Goal: Find contact information: Find contact information

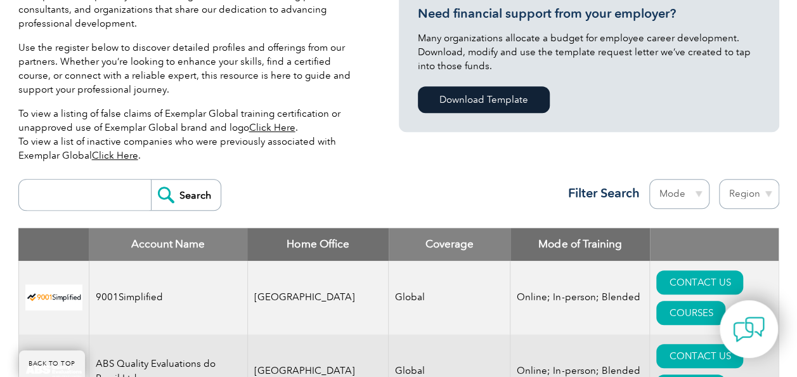
scroll to position [381, 0]
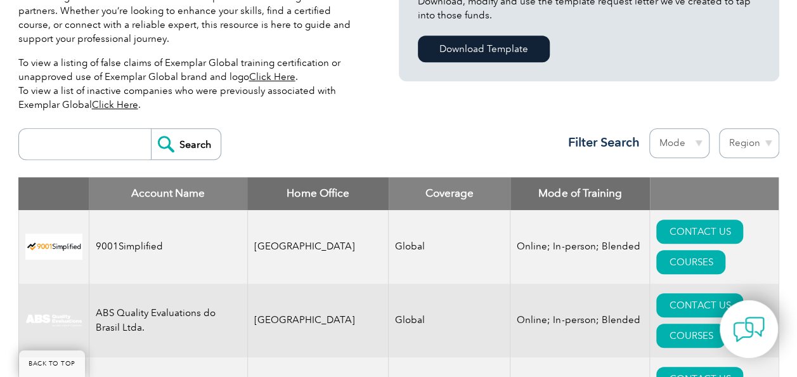
click at [107, 151] on input "search" at bounding box center [88, 144] width 126 height 30
type input "qfs"
click at [178, 144] on input "Search" at bounding box center [186, 144] width 70 height 30
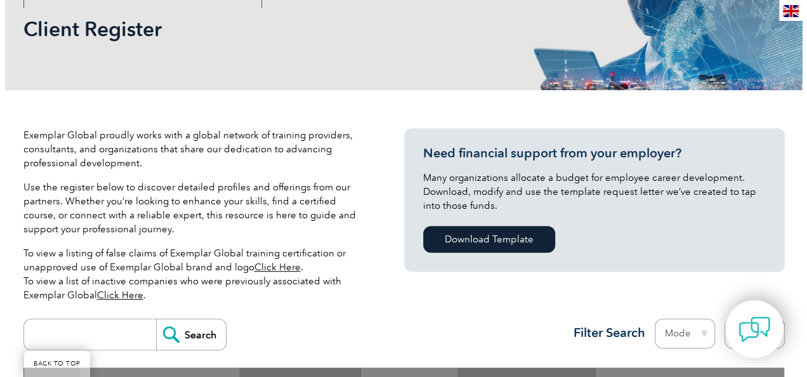
scroll to position [507, 0]
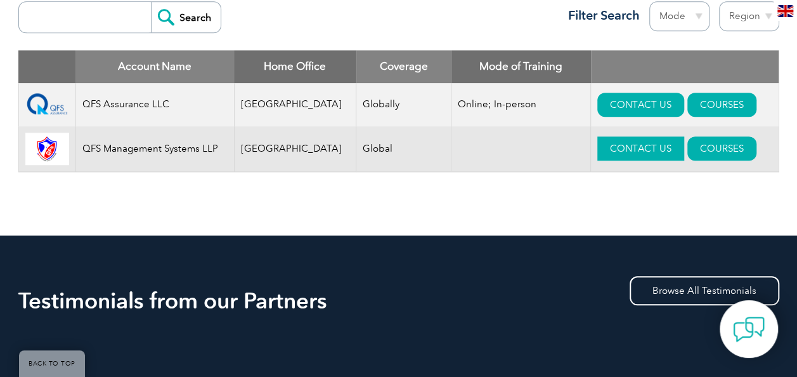
click at [619, 147] on link "CONTACT US" at bounding box center [641, 148] width 87 height 24
click at [691, 145] on link "COURSES" at bounding box center [722, 148] width 69 height 24
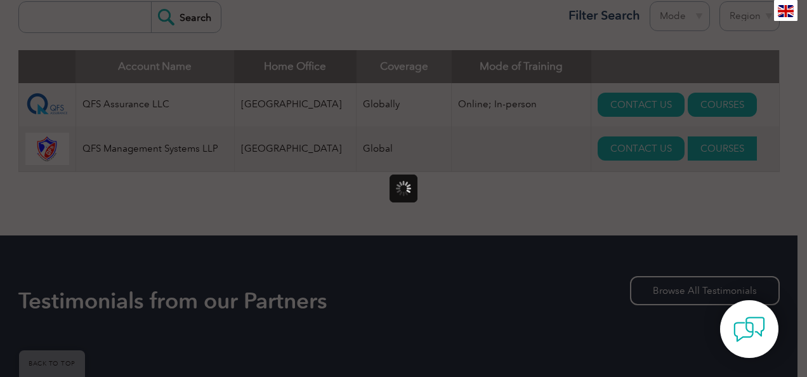
scroll to position [0, 0]
